Goal: Task Accomplishment & Management: Complete application form

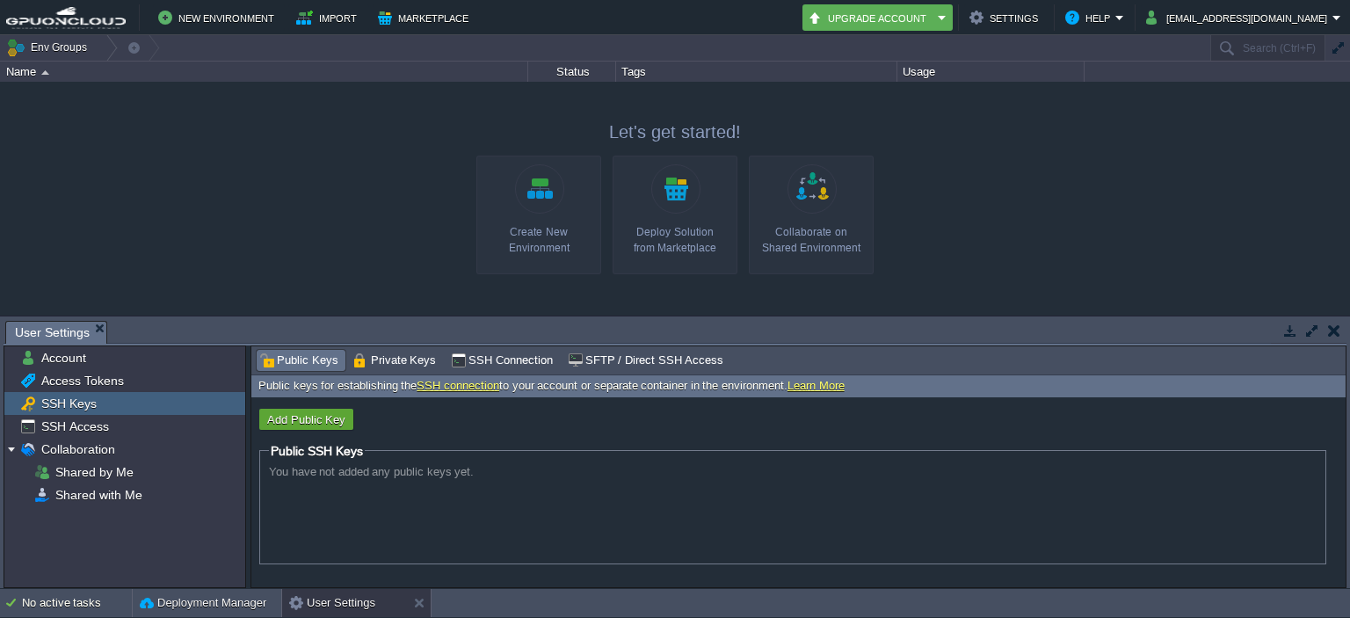
click at [549, 220] on link "Create New Environment" at bounding box center [538, 215] width 125 height 119
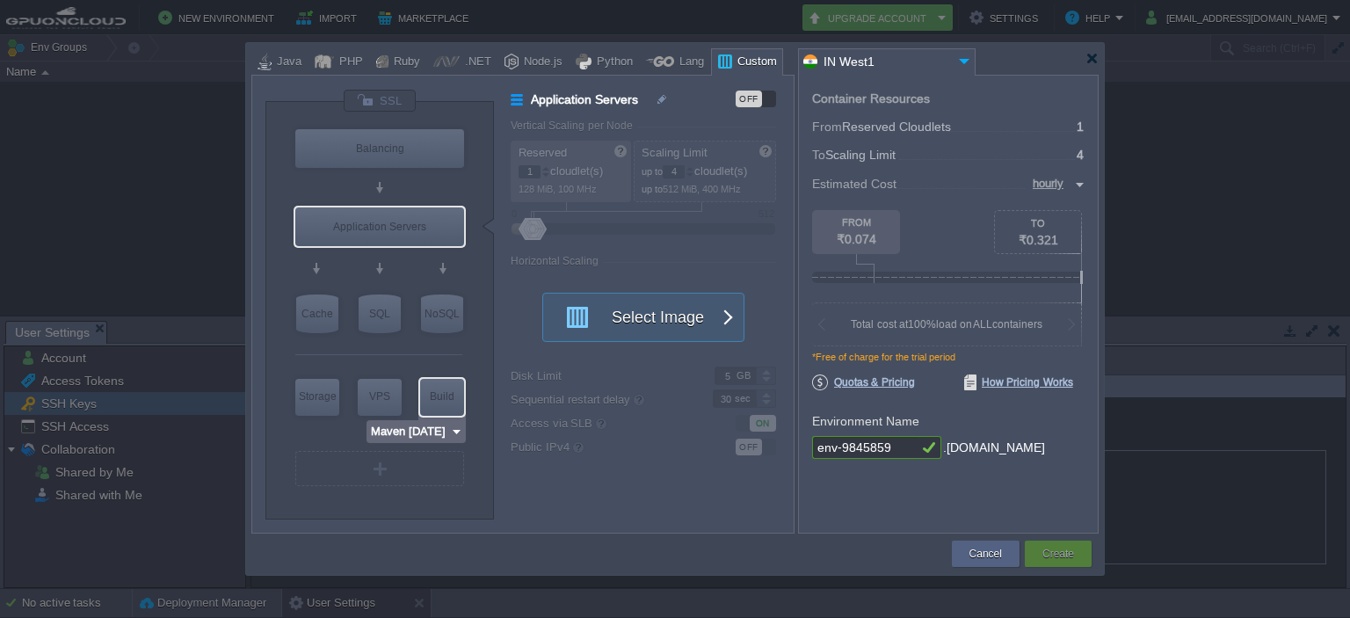
click at [457, 432] on img at bounding box center [456, 432] width 13 height 18
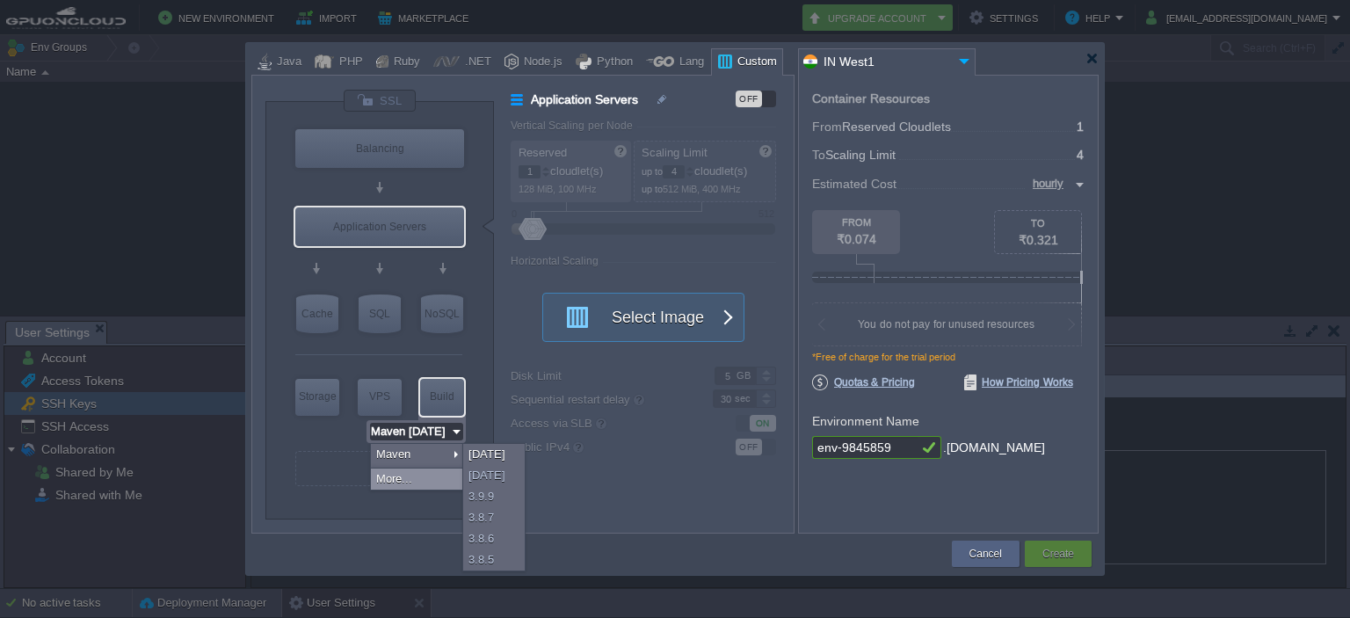
click at [423, 481] on div "More..." at bounding box center [416, 479] width 91 height 21
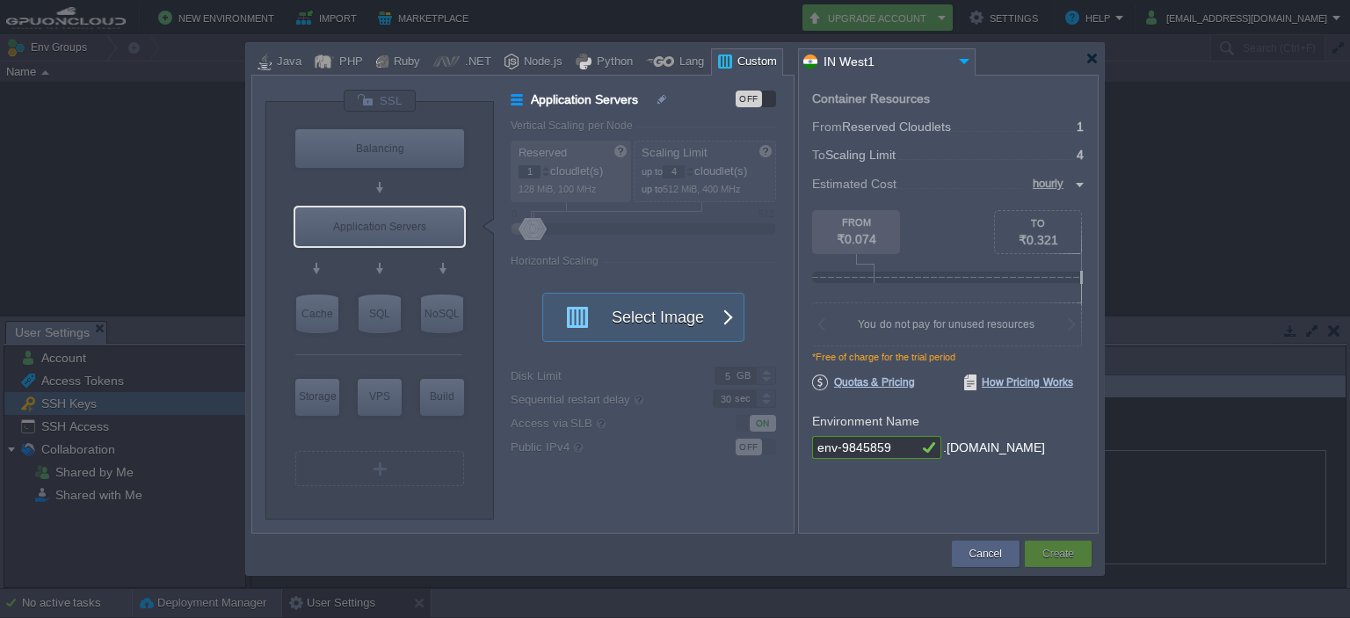
click at [423, 498] on div at bounding box center [378, 499] width 167 height 19
type input "AlmaLinux 9.6"
click at [386, 403] on div "VPS" at bounding box center [380, 396] width 44 height 35
type input "Elastic VPS"
type input "AlmaLinux 9.6"
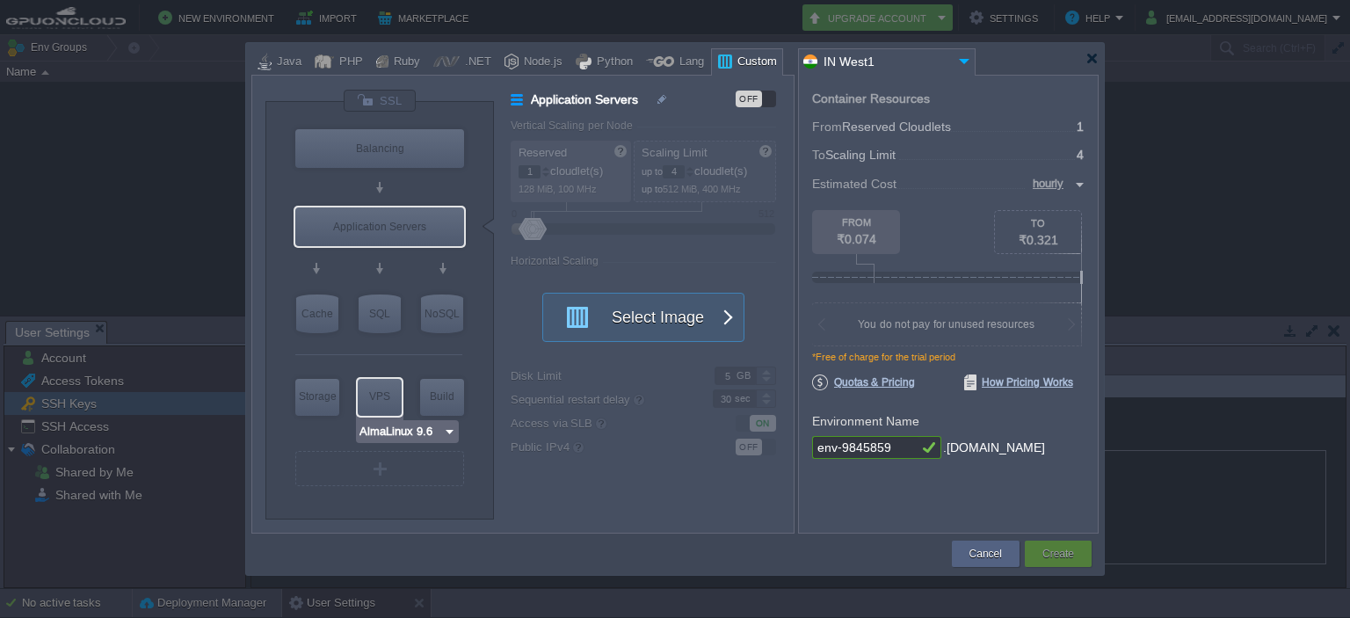
type input "9.6"
type input "Stateful"
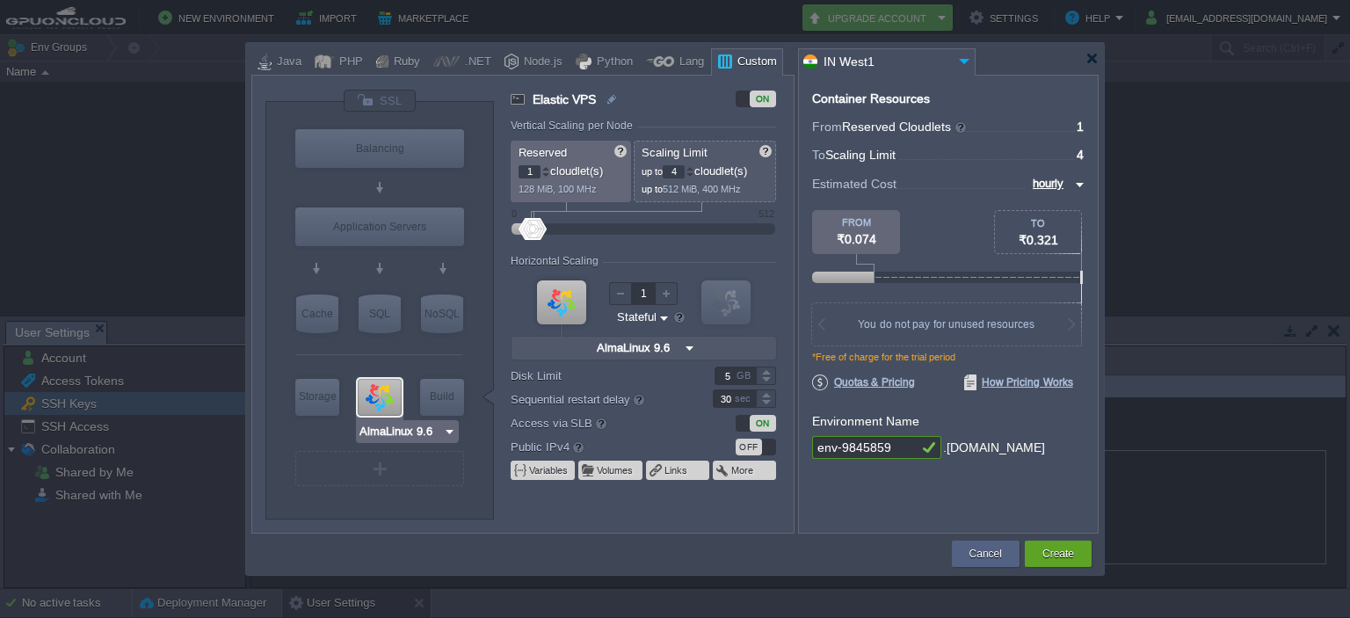
click at [443, 431] on img at bounding box center [449, 432] width 13 height 18
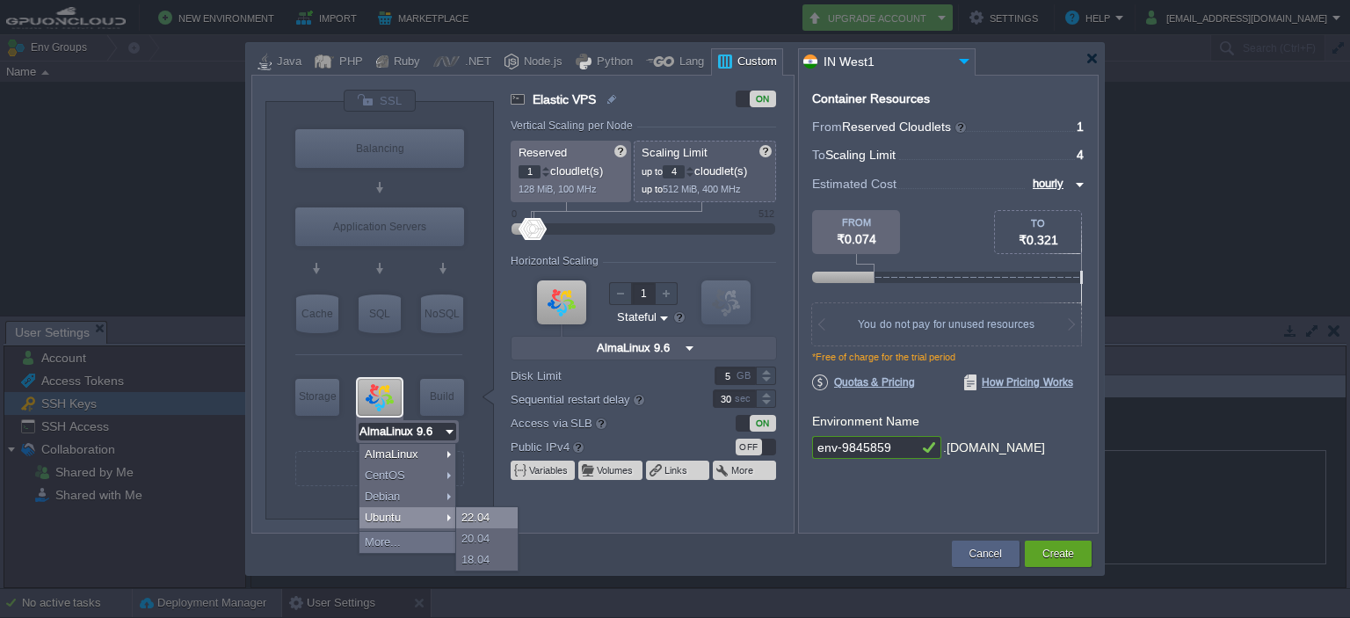
click at [469, 512] on div "22.04" at bounding box center [487, 517] width 62 height 21
type input "Ubuntu 22.04"
type input "22.04"
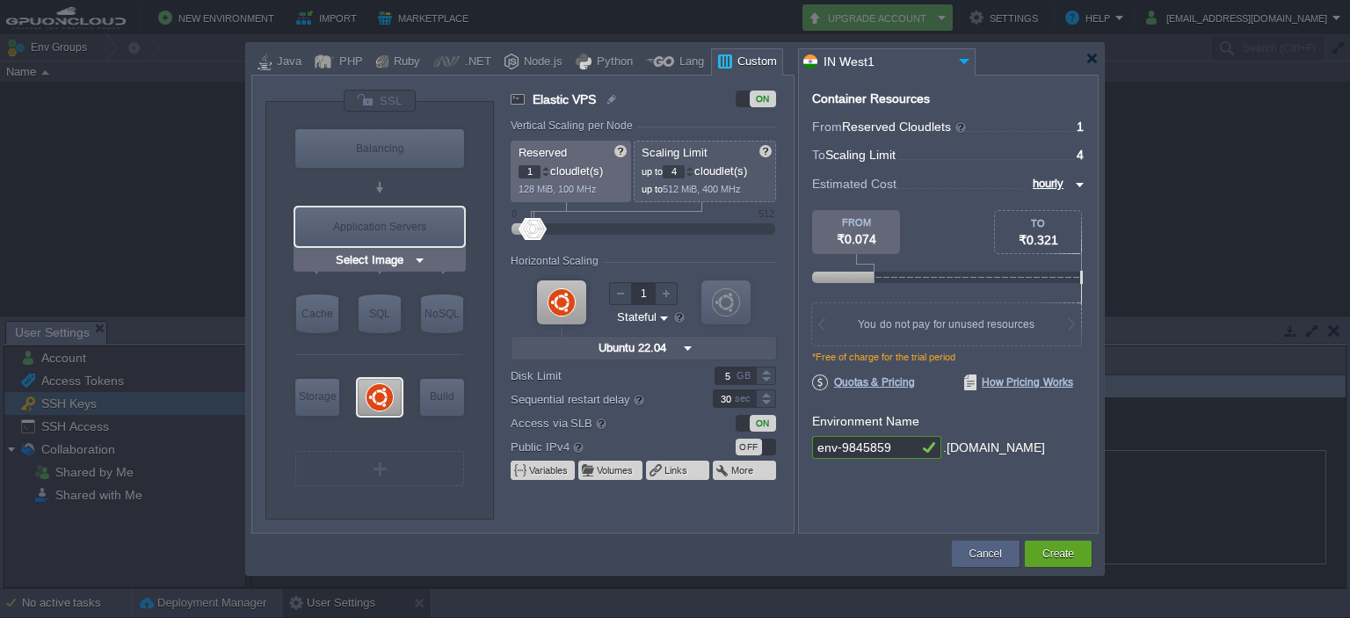
type input "Select Image"
type input "Elastic VPS"
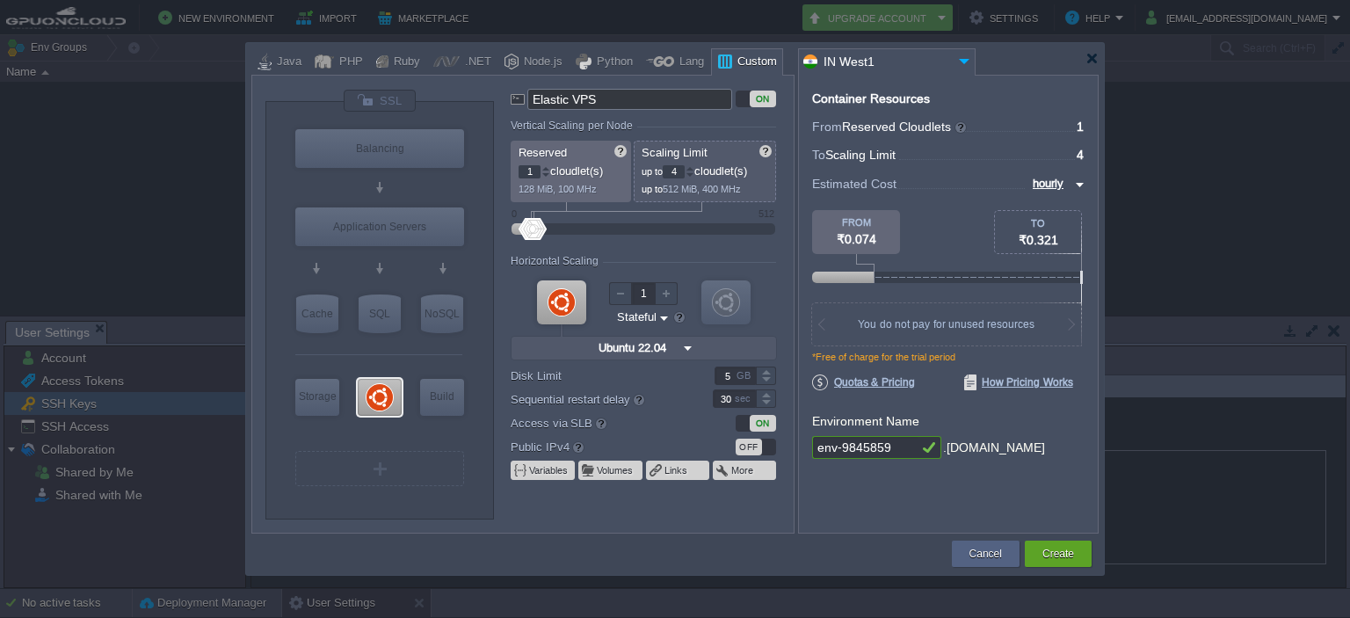
click at [560, 98] on input "Elastic VPS" at bounding box center [629, 99] width 205 height 21
click at [625, 94] on input "Elastic VPS" at bounding box center [629, 99] width 205 height 21
drag, startPoint x: 602, startPoint y: 96, endPoint x: 531, endPoint y: 90, distance: 71.5
click at [531, 90] on input "Elastic VPS" at bounding box center [629, 99] width 205 height 21
click at [512, 99] on label "Elastic VPS" at bounding box center [600, 99] width 178 height 19
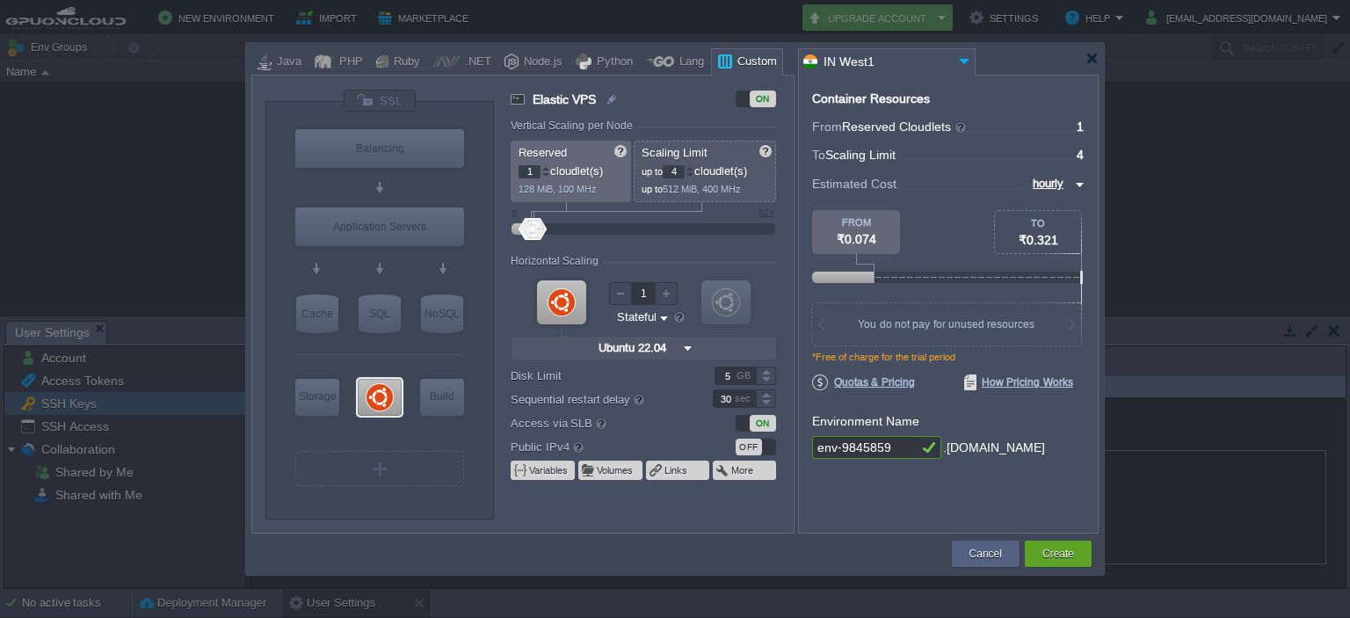
click at [514, 98] on label "Elastic VPS" at bounding box center [600, 99] width 178 height 19
click at [599, 293] on div "VM VM" at bounding box center [643, 317] width 265 height 94
type input "Select Image"
click at [1002, 551] on div "Cancel" at bounding box center [985, 554] width 41 height 26
